Goal: Check status

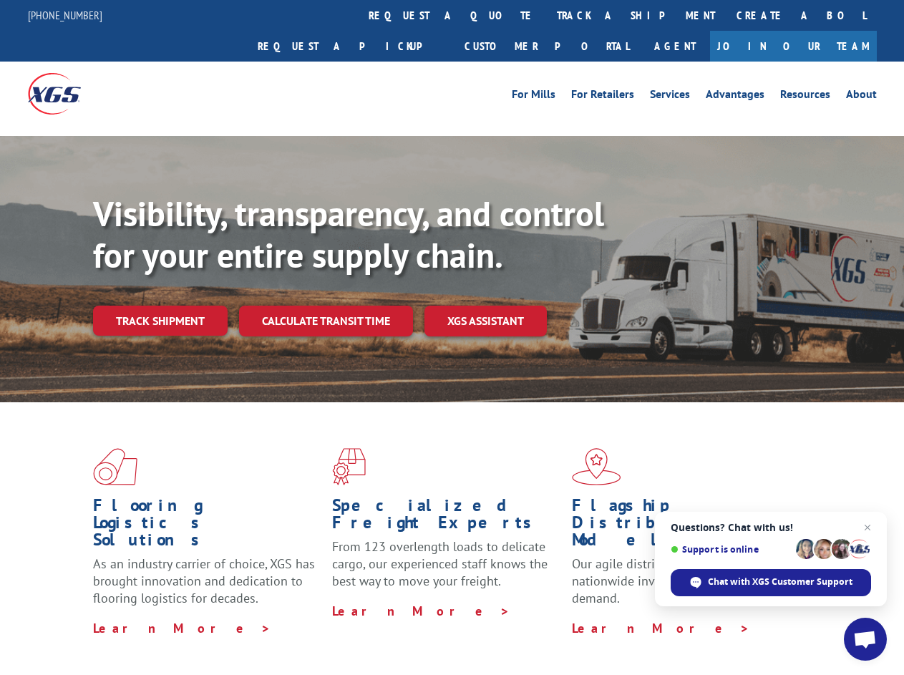
click at [452, 337] on div "Visibility, transparency, and control for your entire supply chain. Track shipm…" at bounding box center [498, 293] width 811 height 200
click at [546, 15] on link "track a shipment" at bounding box center [636, 15] width 180 height 31
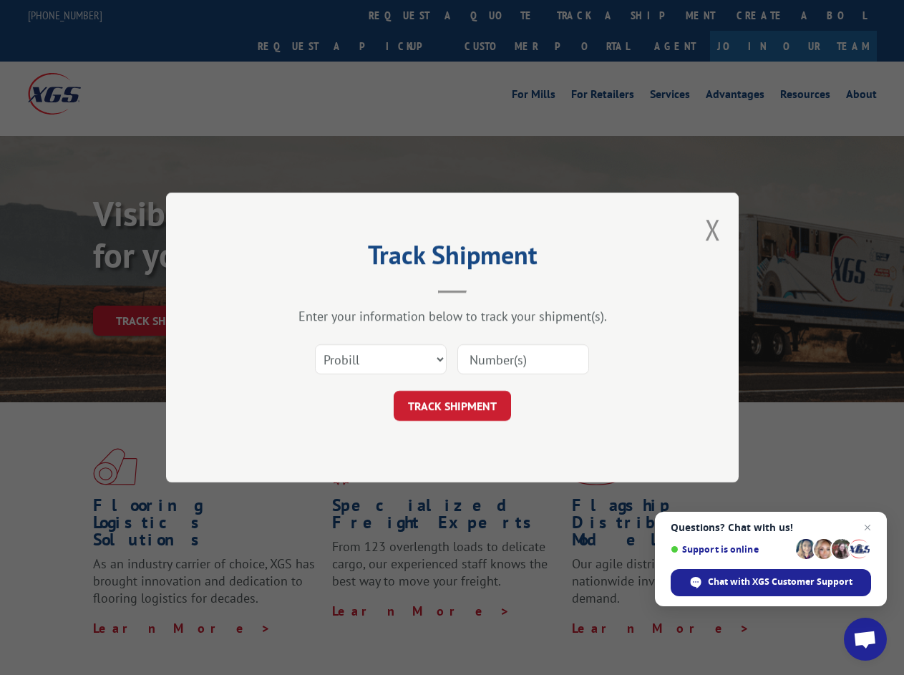
click at [500, 15] on div "Track Shipment Enter your information below to track your shipment(s). Select c…" at bounding box center [452, 337] width 904 height 675
click at [589, 15] on div "Track Shipment Enter your information below to track your shipment(s). Select c…" at bounding box center [452, 337] width 904 height 675
click at [160, 289] on div "Track Shipment Enter your information below to track your shipment(s). Select c…" at bounding box center [452, 337] width 904 height 675
click at [325, 289] on header "Track Shipment" at bounding box center [453, 269] width 430 height 49
click at [486, 289] on header "Track Shipment" at bounding box center [453, 269] width 430 height 49
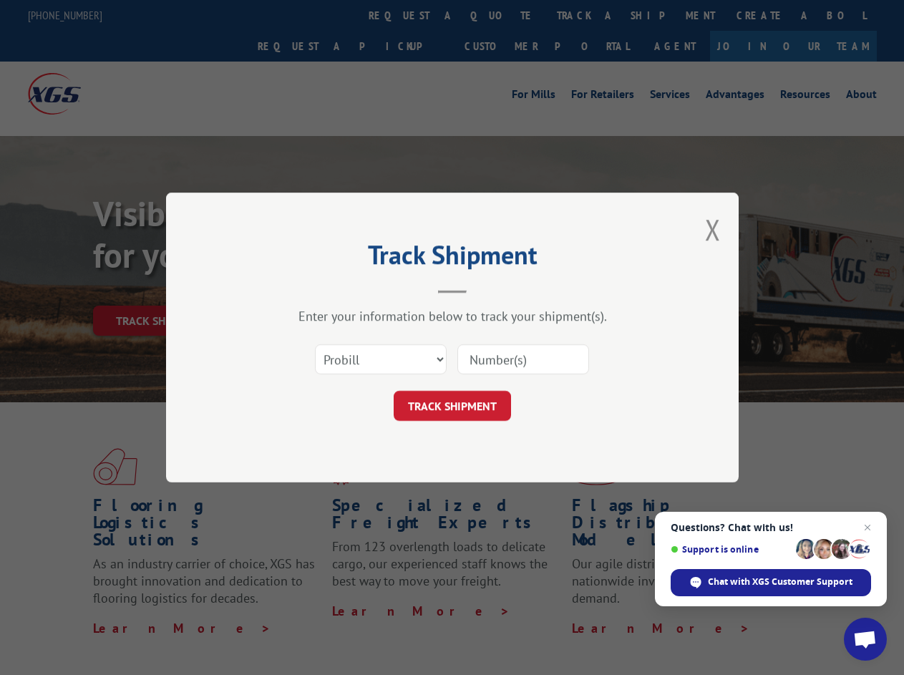
click at [866, 639] on span "Open chat" at bounding box center [865, 641] width 24 height 20
